Goal: Information Seeking & Learning: Learn about a topic

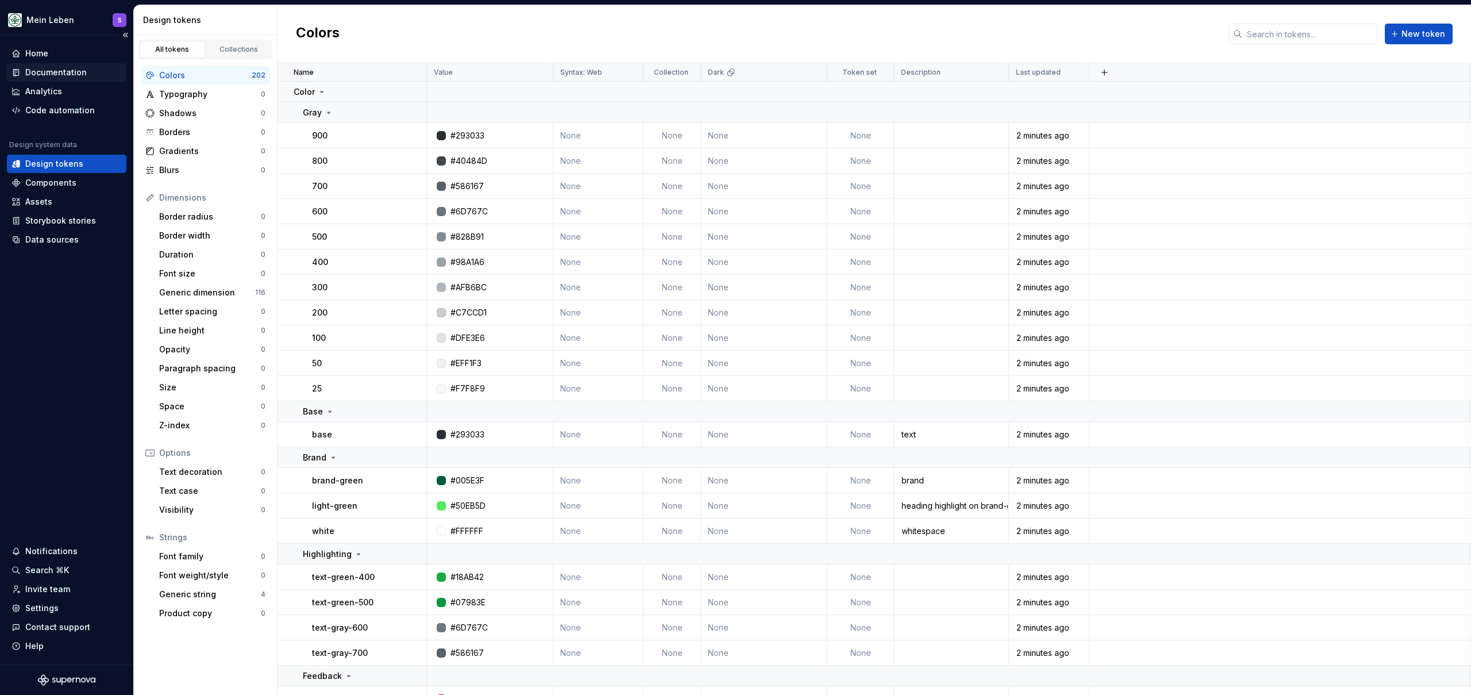
click at [59, 73] on div "Documentation" at bounding box center [56, 72] width 62 height 11
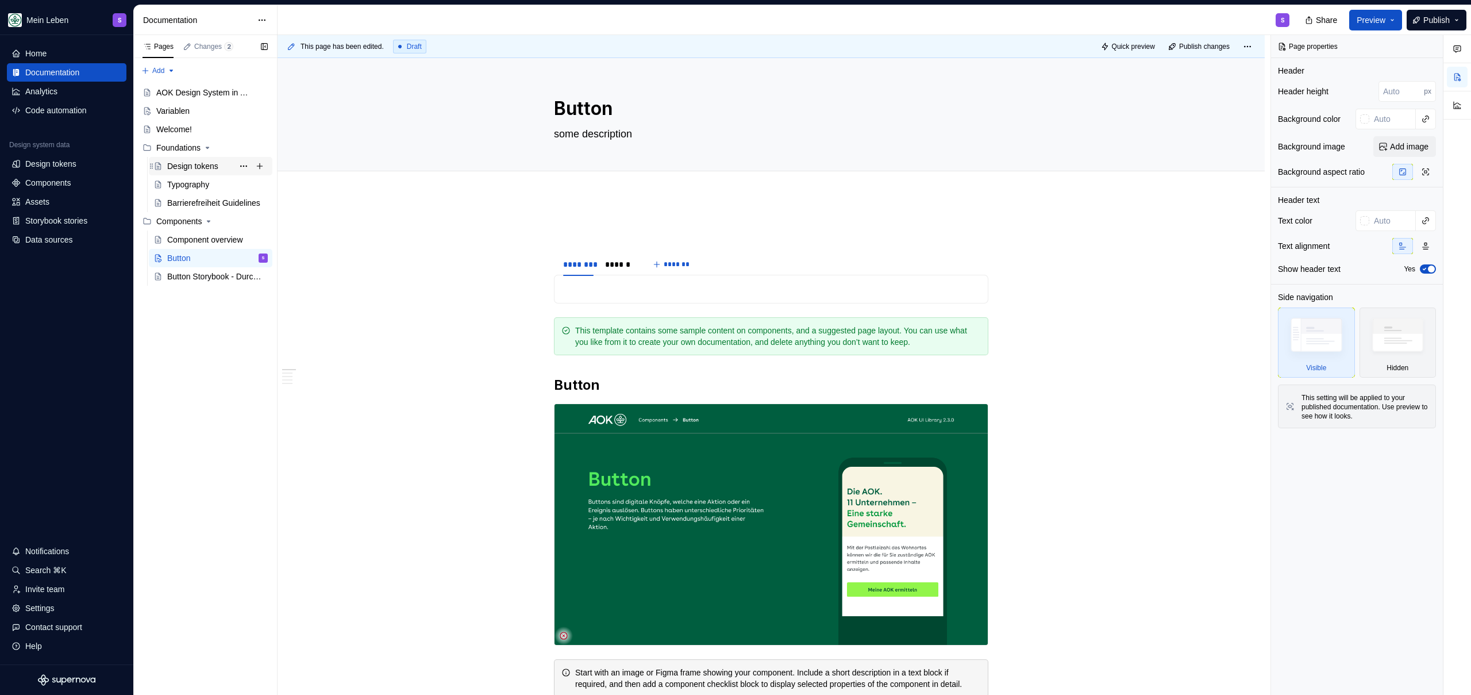
click at [202, 163] on div "Design tokens" at bounding box center [192, 165] width 51 height 11
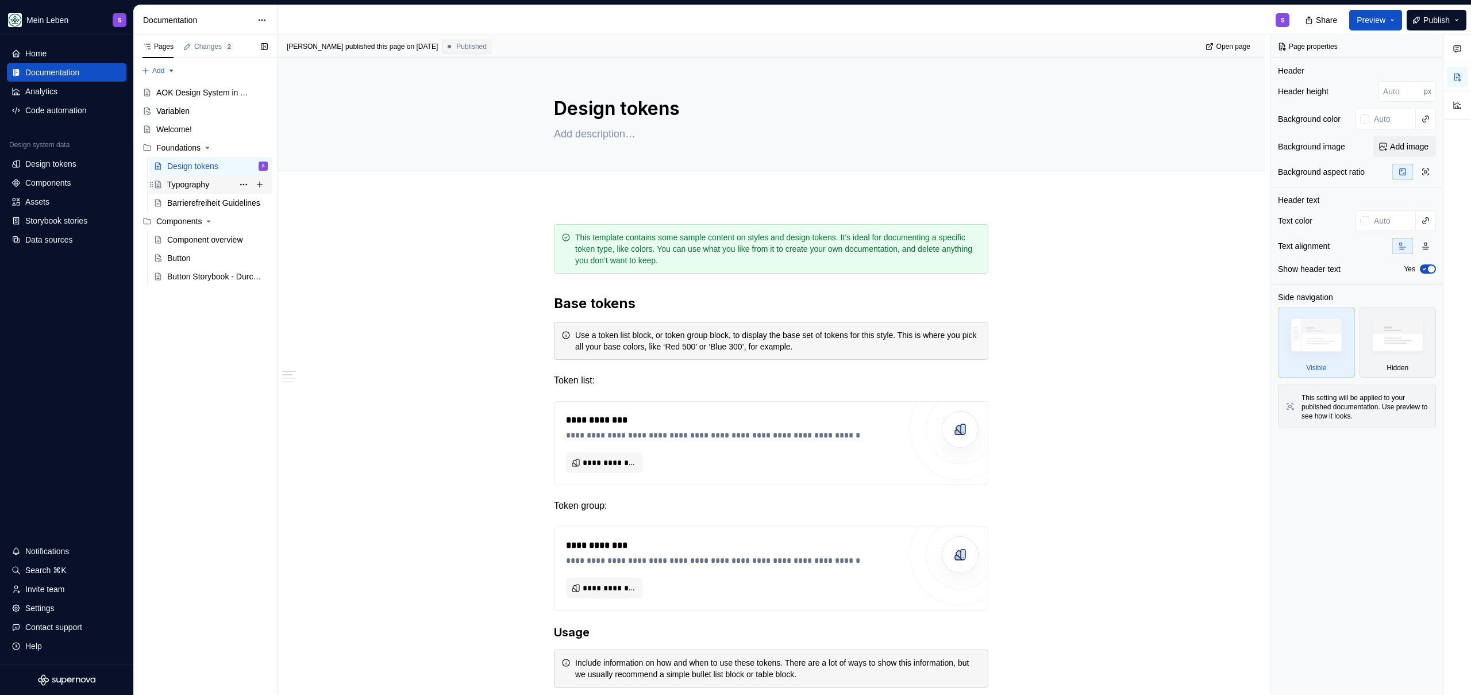
click at [171, 181] on div "Typography" at bounding box center [188, 184] width 42 height 11
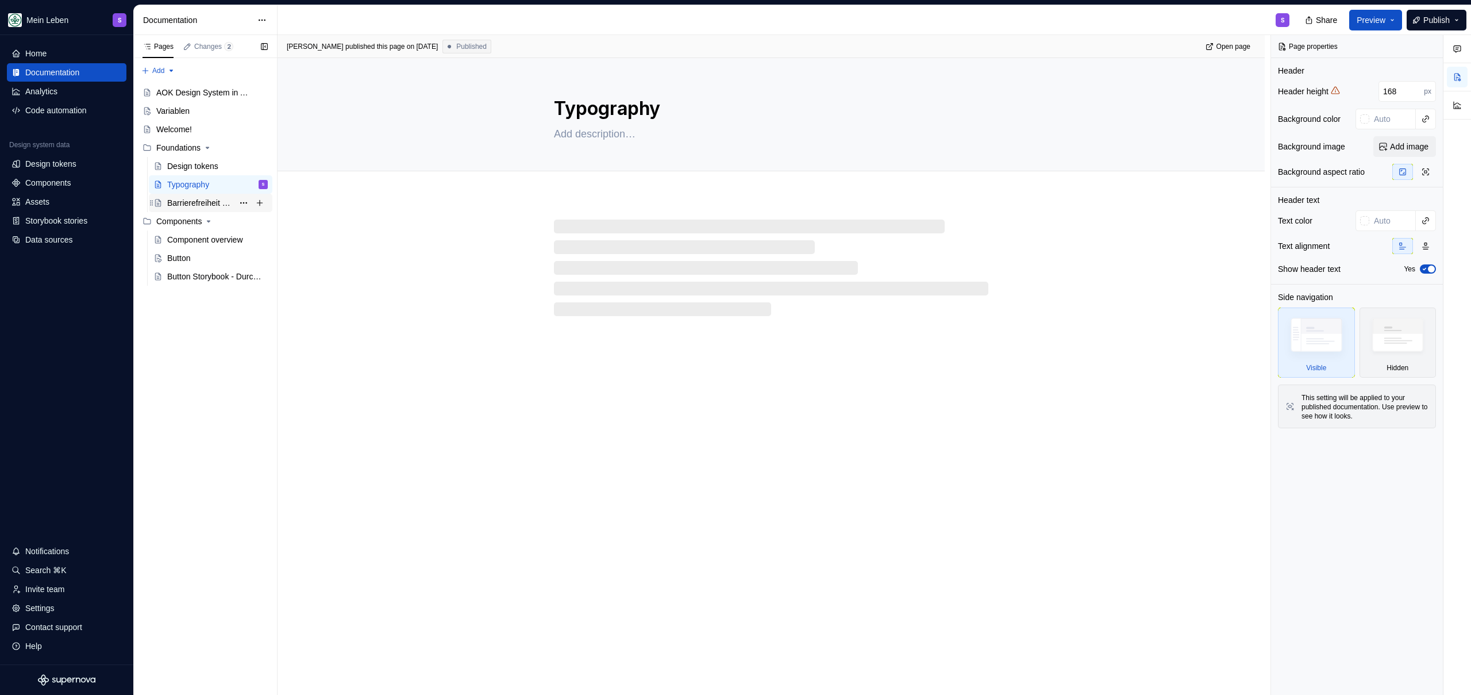
click at [187, 205] on div "Barrierefreiheit Guidelines" at bounding box center [200, 202] width 66 height 11
click at [192, 186] on div "Typography" at bounding box center [188, 184] width 42 height 11
click at [195, 166] on div "Design tokens" at bounding box center [192, 165] width 51 height 11
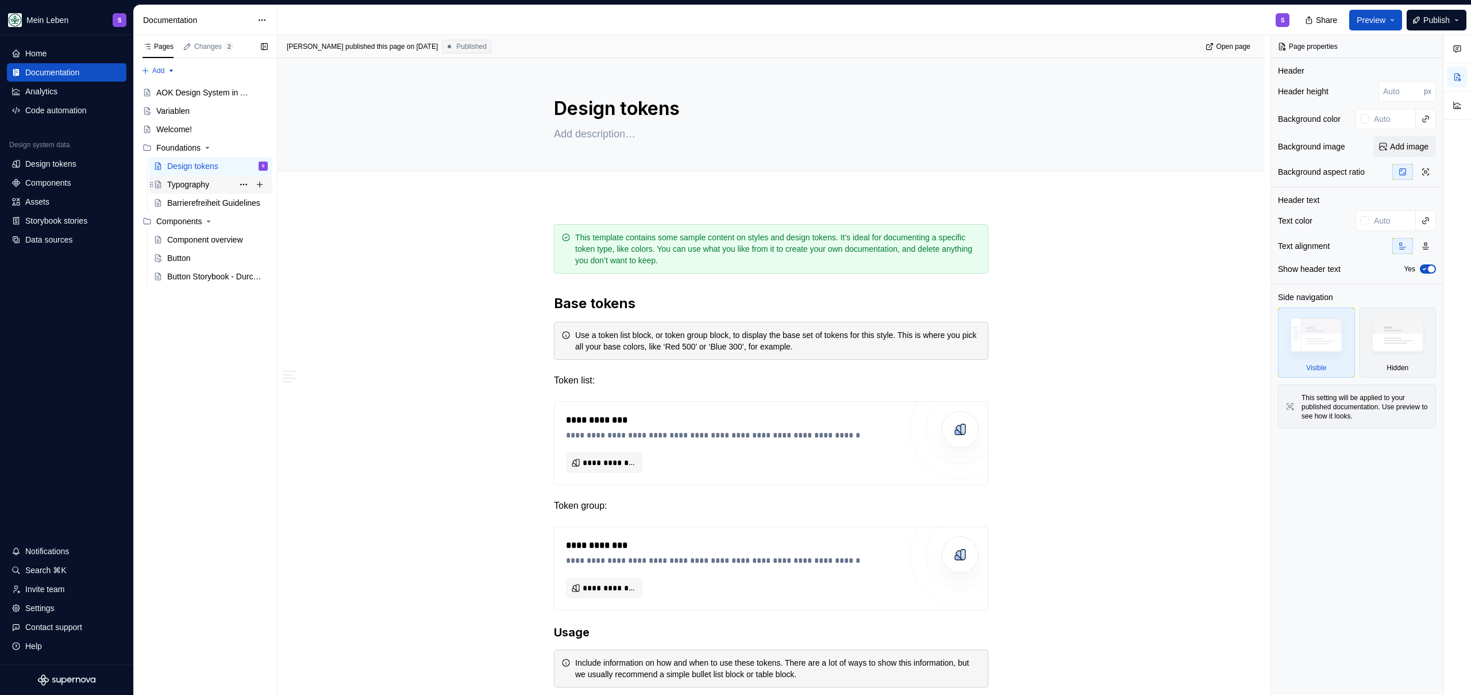
click at [194, 184] on div "Typography" at bounding box center [188, 184] width 42 height 11
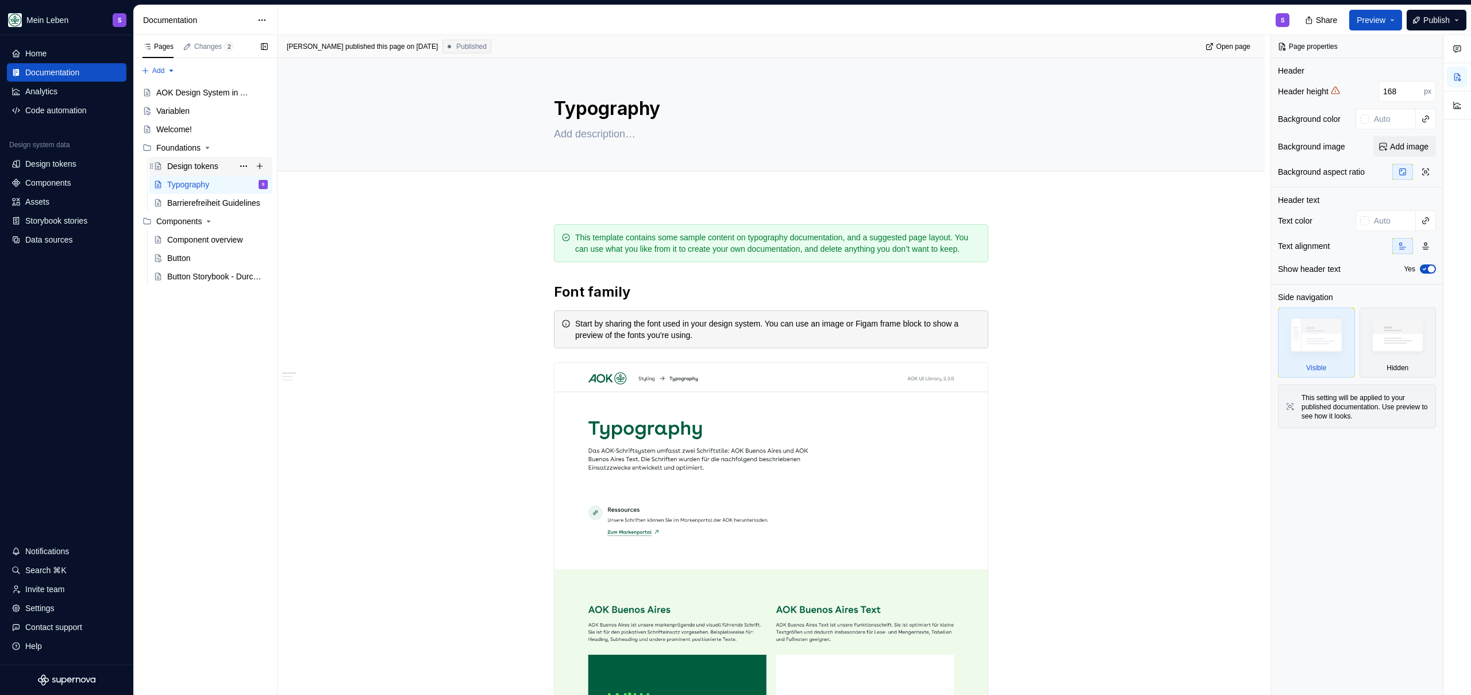
click at [201, 161] on div "Design tokens" at bounding box center [192, 165] width 51 height 11
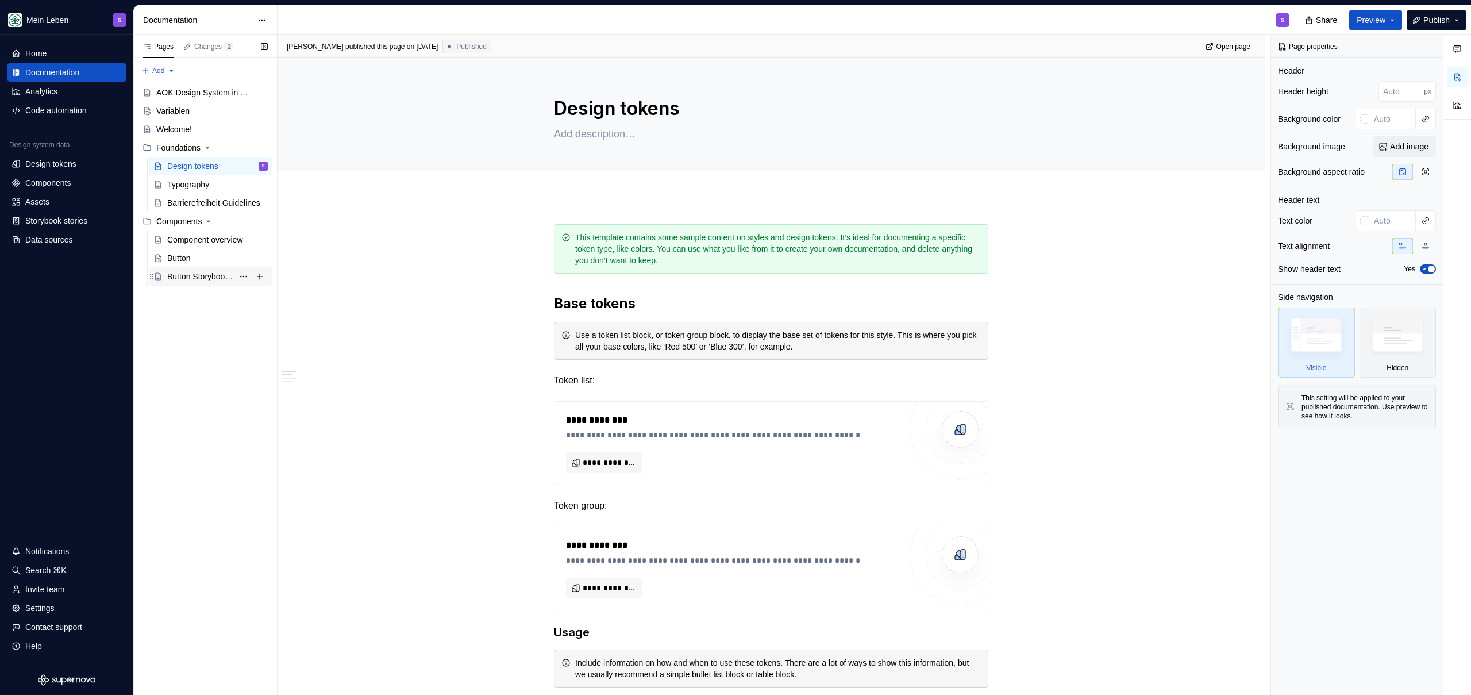
click at [202, 279] on div "Button Storybook - Durchstich!" at bounding box center [200, 276] width 66 height 11
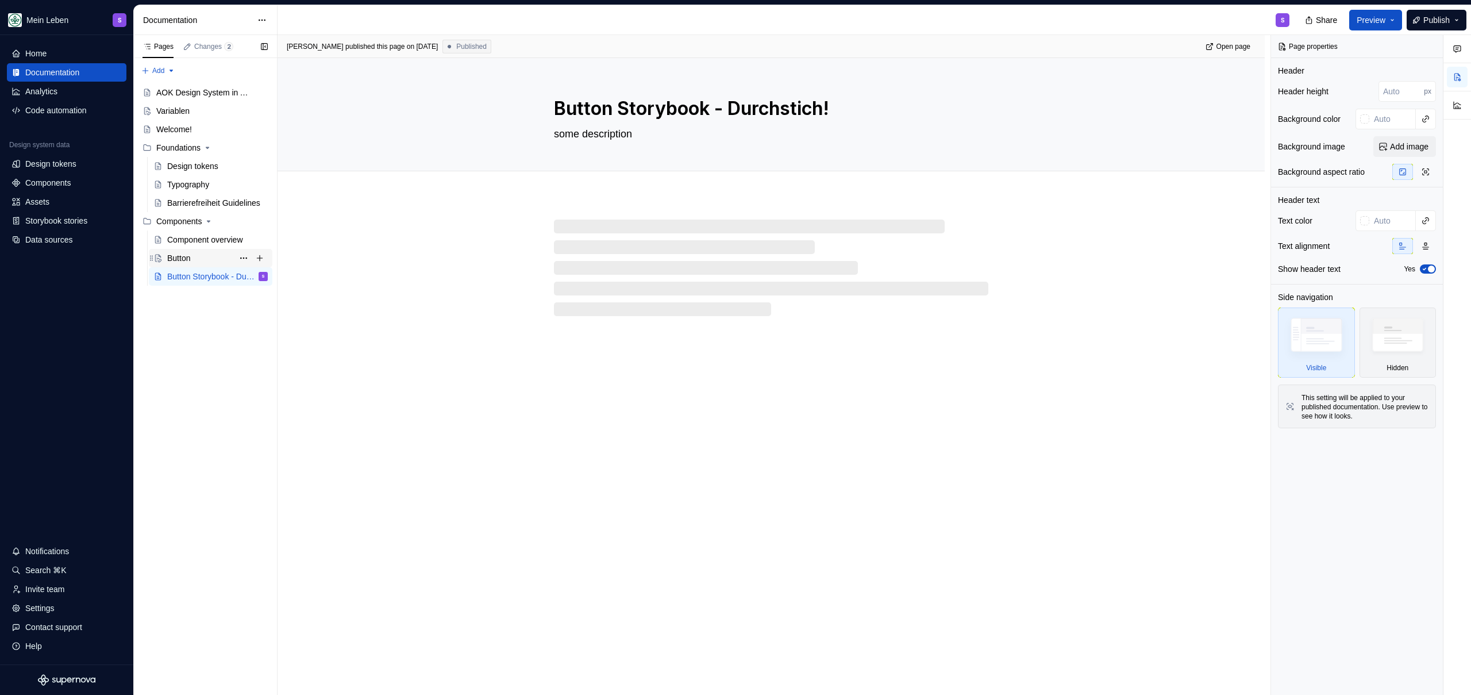
click at [197, 259] on div "Button" at bounding box center [217, 258] width 101 height 16
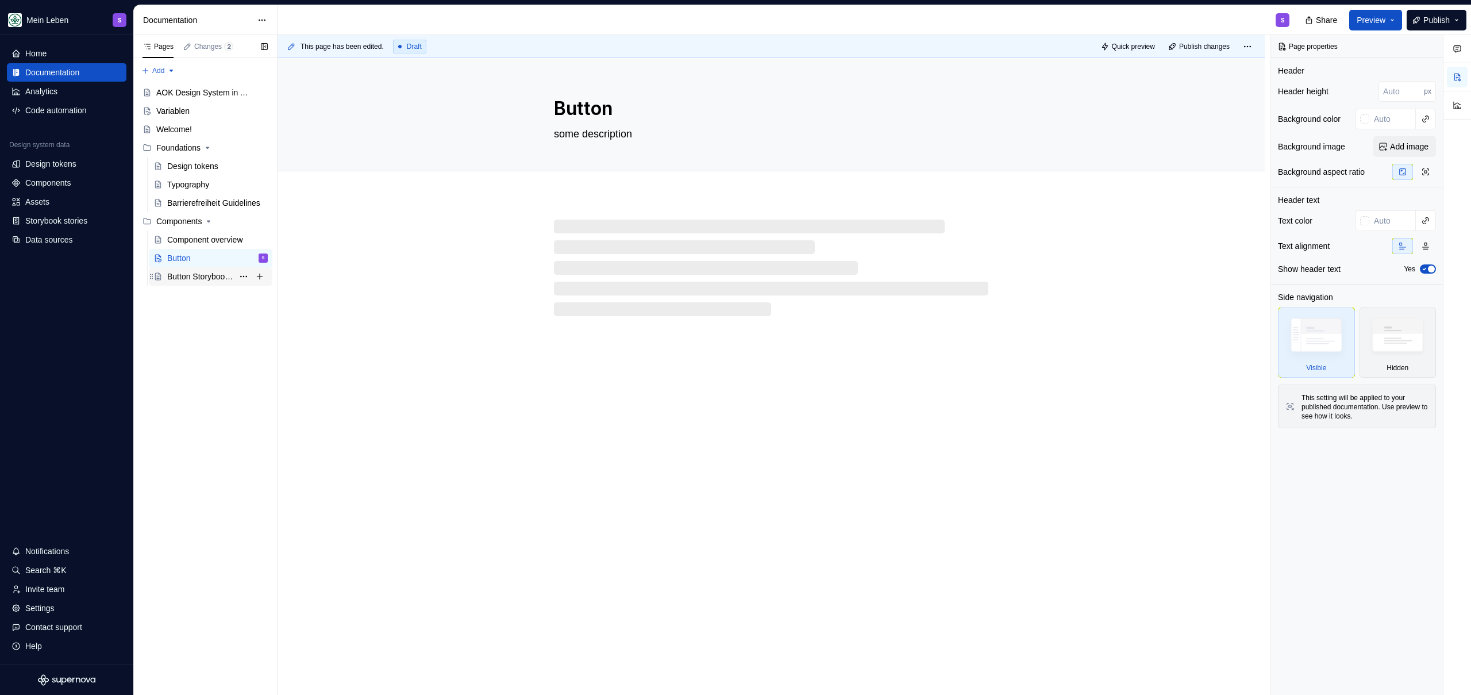
click at [196, 274] on div "Button Storybook - Durchstich!" at bounding box center [200, 276] width 66 height 11
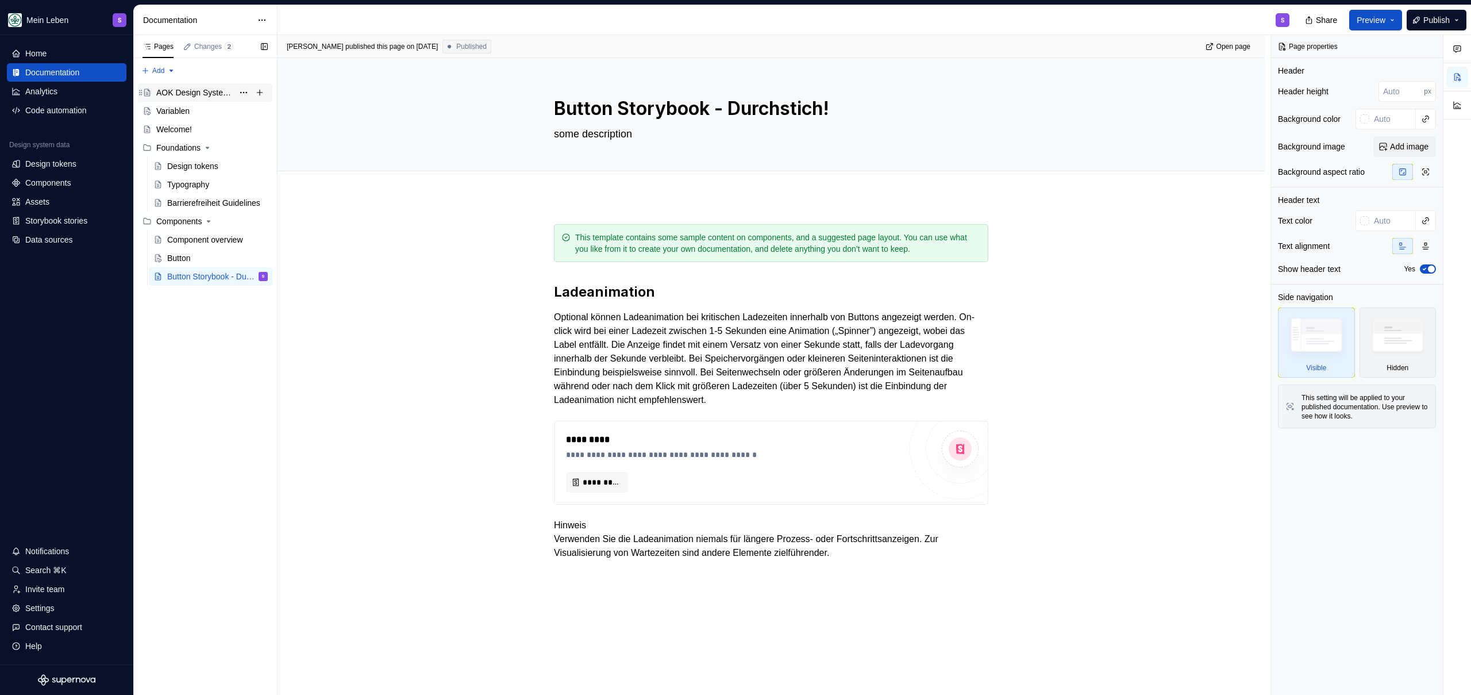
click at [205, 94] on div "AOK Design System in Arbeit" at bounding box center [194, 92] width 77 height 11
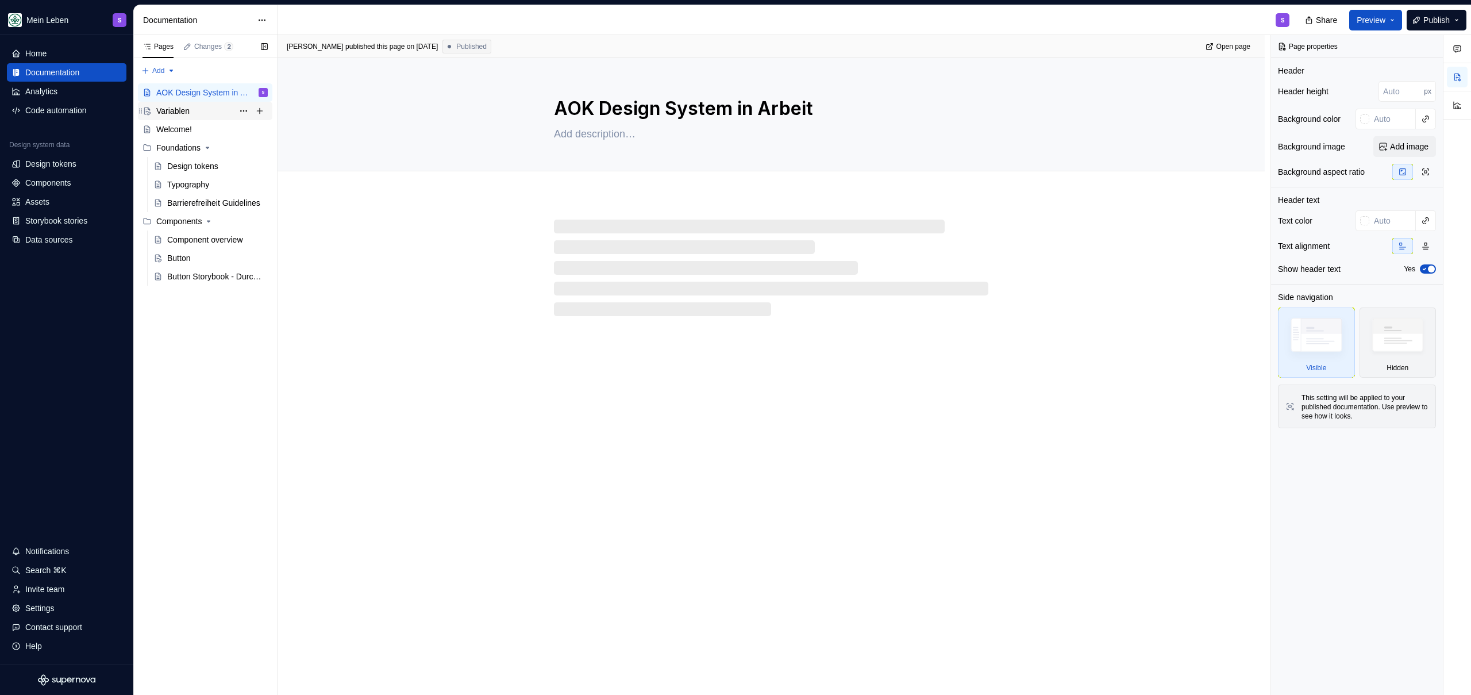
click at [183, 111] on div "Variablen" at bounding box center [172, 110] width 33 height 11
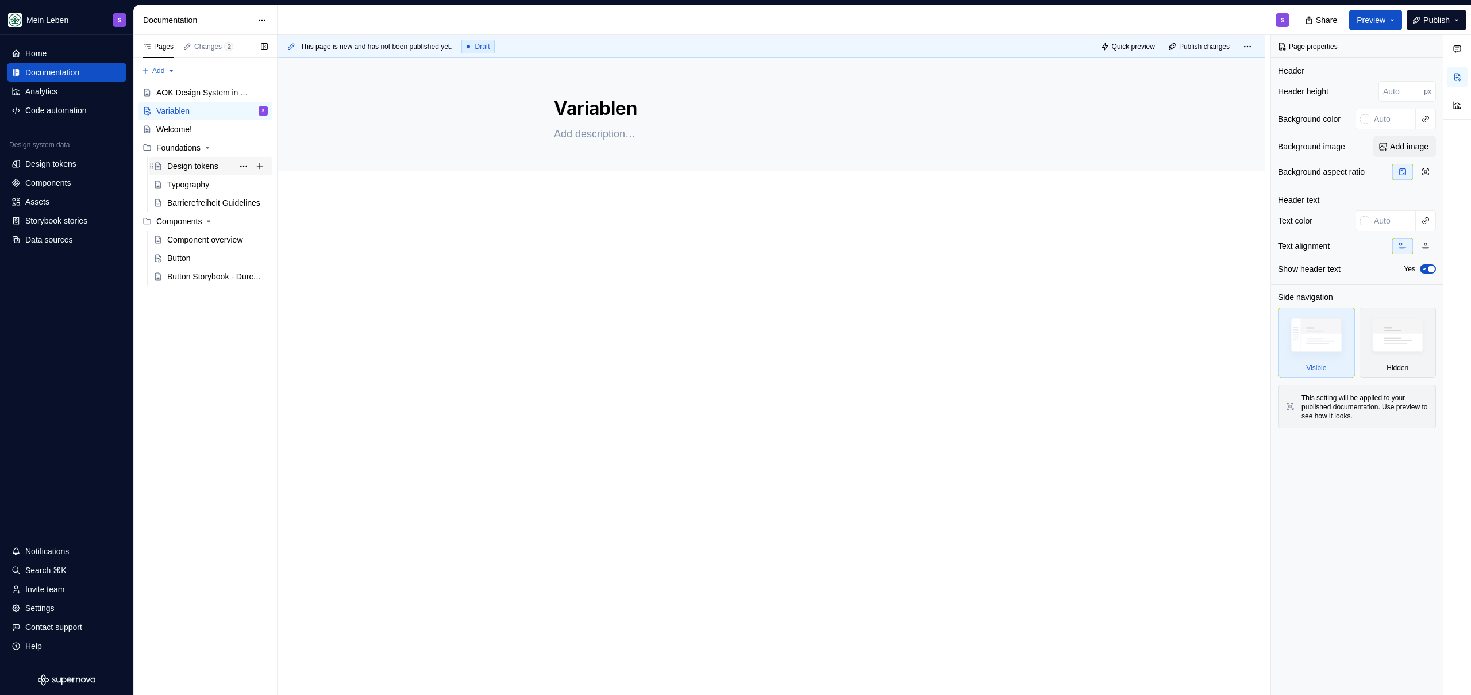
click at [183, 168] on div "Design tokens" at bounding box center [192, 165] width 51 height 11
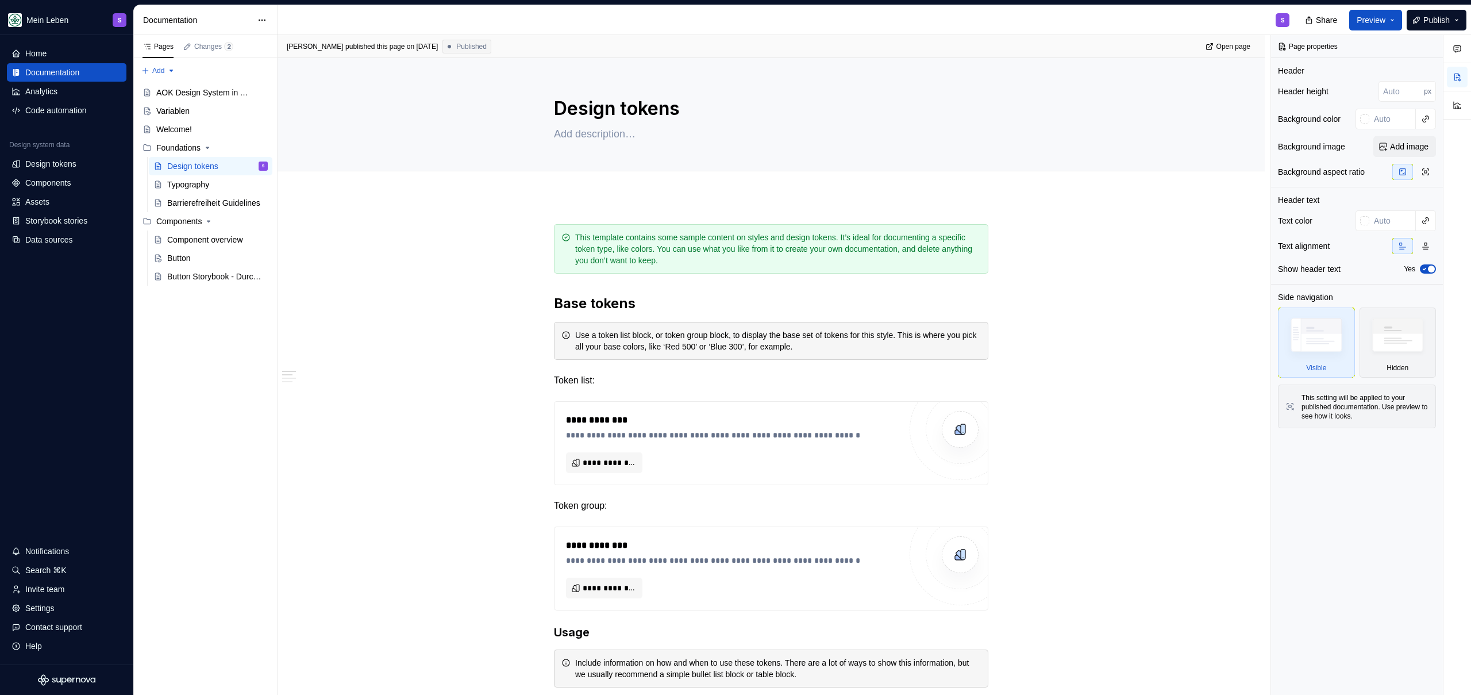
type textarea "*"
